Goal: Information Seeking & Learning: Learn about a topic

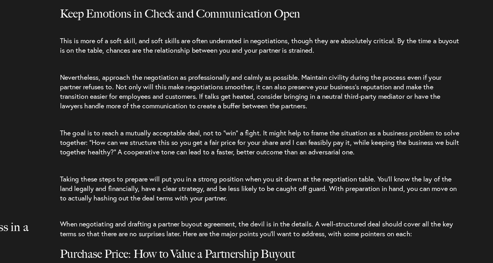
scroll to position [1483, 0]
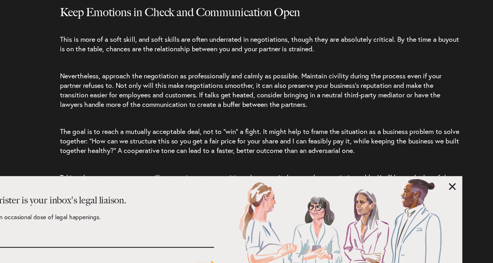
click at [410, 210] on link at bounding box center [412, 212] width 5 height 5
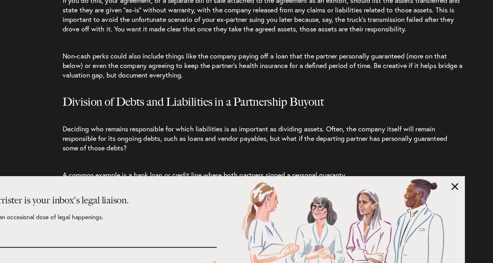
scroll to position [2025, 0]
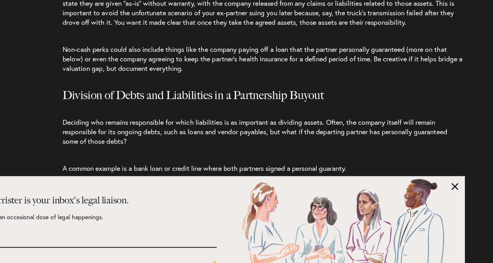
click at [410, 210] on link at bounding box center [412, 212] width 5 height 5
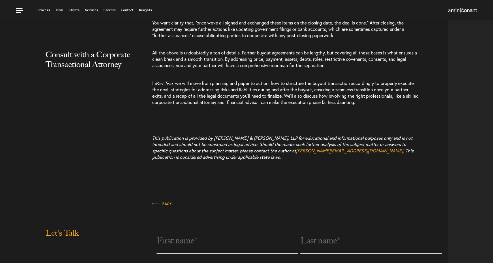
scroll to position [3239, 0]
click at [168, 87] on span "Part Two" at bounding box center [164, 84] width 17 height 6
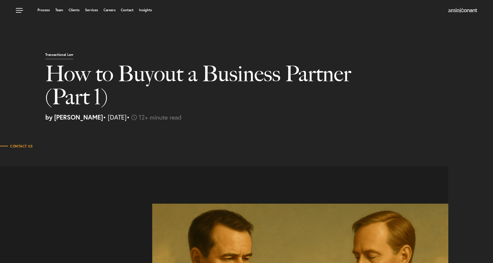
scroll to position [0, 0]
click at [19, 11] on link at bounding box center [20, 8] width 17 height 17
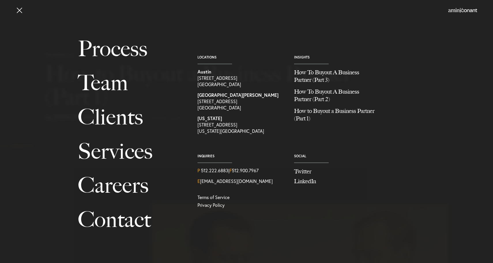
click at [18, 10] on link at bounding box center [20, 8] width 17 height 17
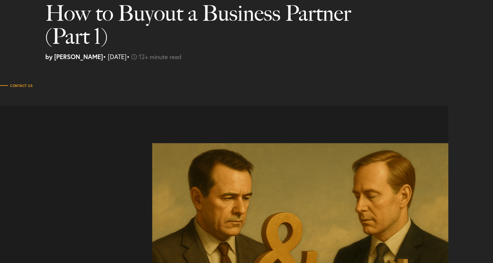
scroll to position [61, 0]
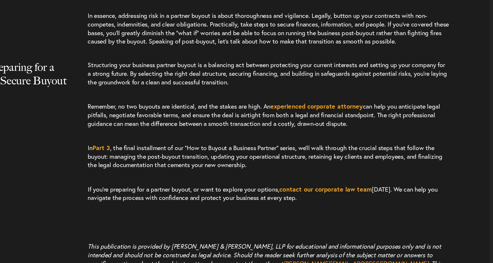
scroll to position [2345, 0]
click at [156, 175] on link "Part 3" at bounding box center [162, 178] width 13 height 6
